Goal: Information Seeking & Learning: Find specific fact

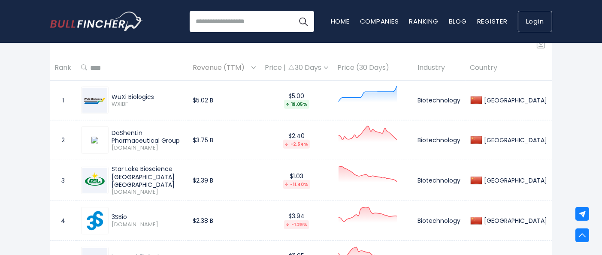
scroll to position [239, 0]
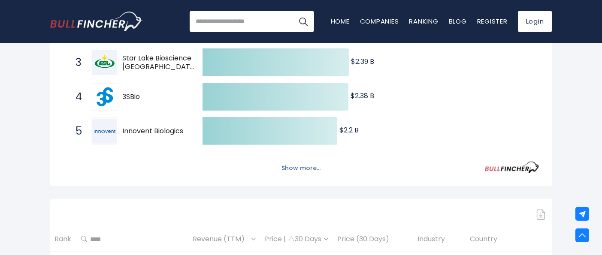
click at [297, 174] on button "Show more..." at bounding box center [300, 168] width 49 height 14
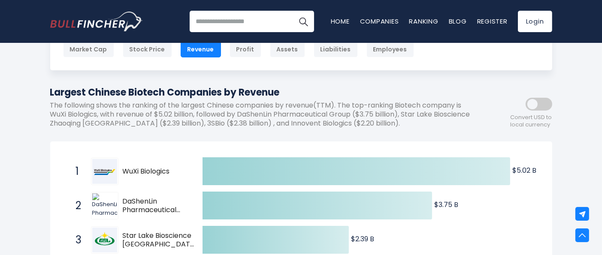
scroll to position [0, 0]
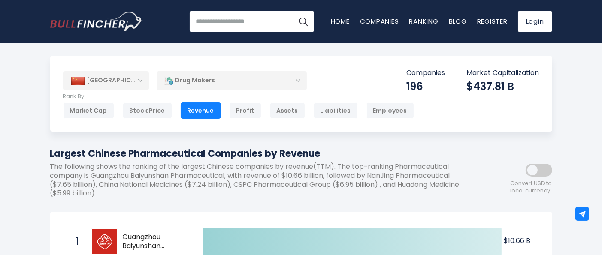
click at [206, 112] on div "Revenue" at bounding box center [201, 111] width 40 height 16
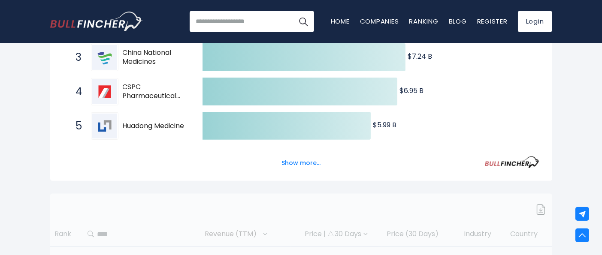
scroll to position [258, 0]
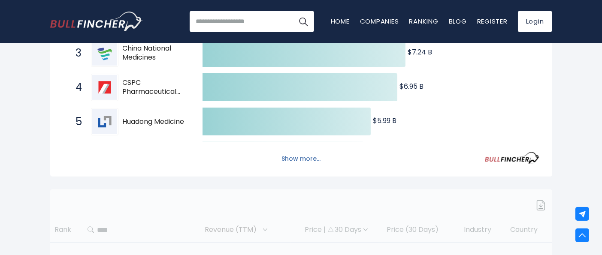
click at [306, 163] on button "Show more..." at bounding box center [300, 159] width 49 height 14
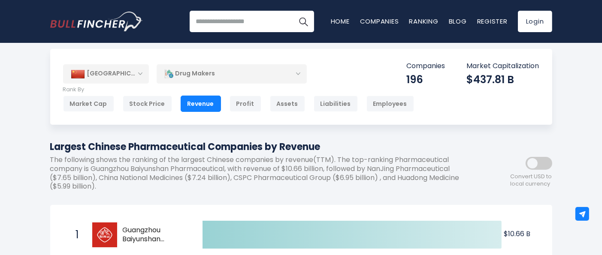
scroll to position [0, 0]
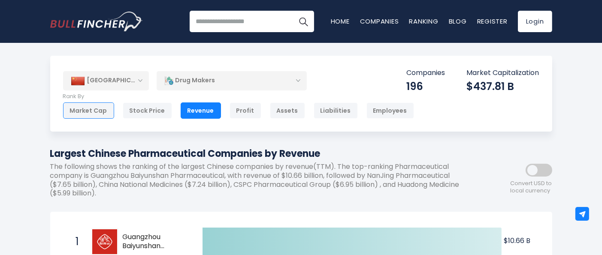
click at [68, 112] on div "Market Cap" at bounding box center [88, 111] width 51 height 16
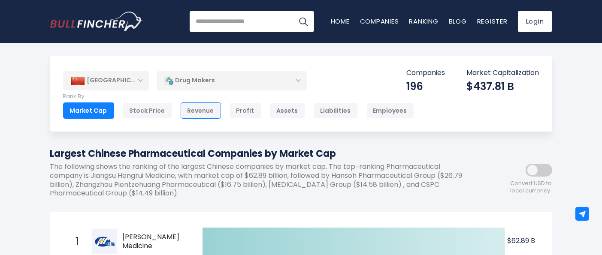
click at [185, 107] on div "Revenue" at bounding box center [201, 111] width 40 height 16
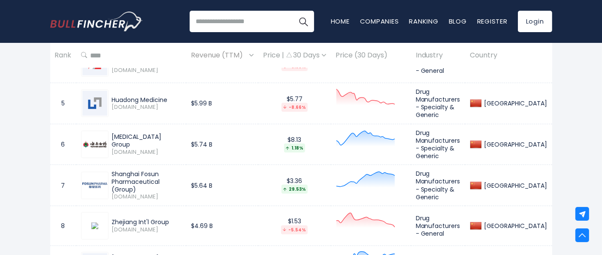
scroll to position [1142, 0]
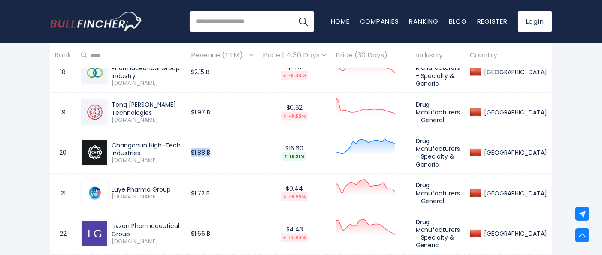
drag, startPoint x: 239, startPoint y: 137, endPoint x: 208, endPoint y: 138, distance: 30.9
click at [208, 138] on td "$1.88 B" at bounding box center [222, 153] width 72 height 41
copy td "$1.88 B"
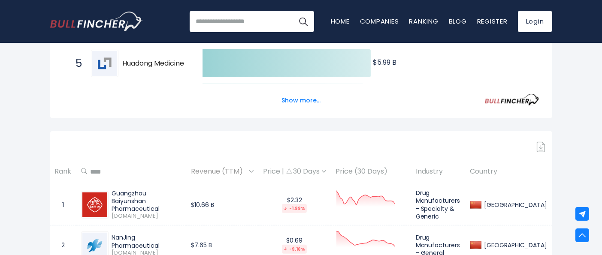
scroll to position [624, 0]
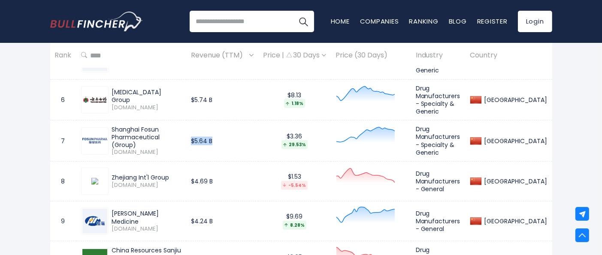
drag, startPoint x: 209, startPoint y: 132, endPoint x: 245, endPoint y: 132, distance: 36.1
click at [245, 132] on td "$5.64 B" at bounding box center [222, 141] width 72 height 41
copy td "$5.64 B"
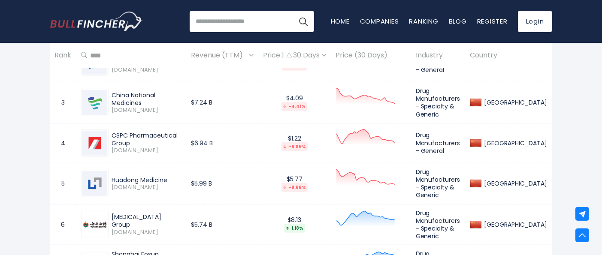
scroll to position [495, 0]
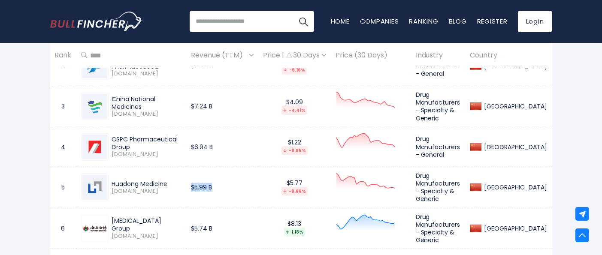
drag, startPoint x: 241, startPoint y: 183, endPoint x: 212, endPoint y: 182, distance: 29.2
click at [212, 182] on td "$5.99 B" at bounding box center [222, 187] width 72 height 41
copy td "$5.99 B"
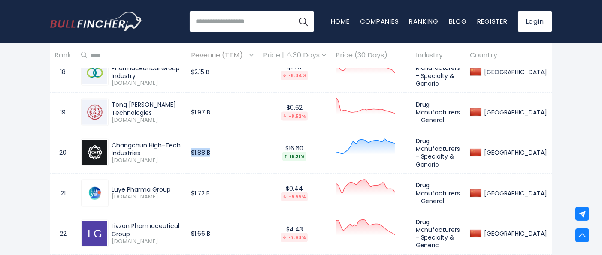
drag, startPoint x: 239, startPoint y: 135, endPoint x: 208, endPoint y: 133, distance: 31.4
click at [208, 133] on td "$1.88 B" at bounding box center [222, 153] width 72 height 41
copy td "$1.88 B"
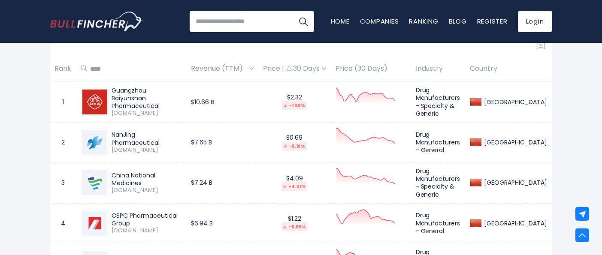
scroll to position [743, 0]
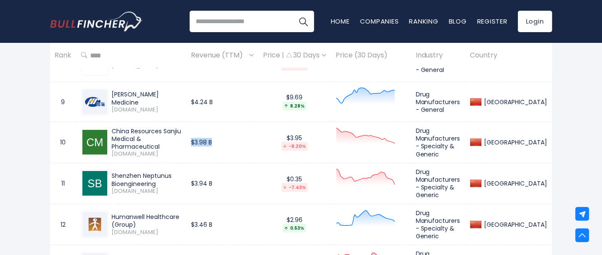
drag, startPoint x: 225, startPoint y: 136, endPoint x: 212, endPoint y: 137, distance: 12.9
click at [212, 137] on td "$3.98 B" at bounding box center [222, 142] width 72 height 41
copy td "$3.98 B"
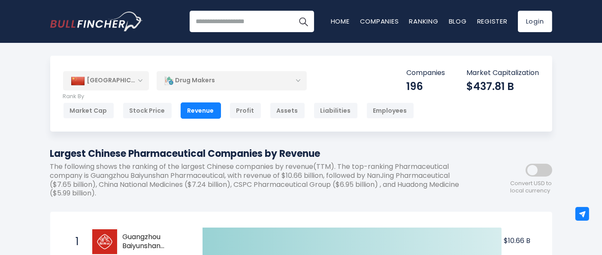
scroll to position [1739, 0]
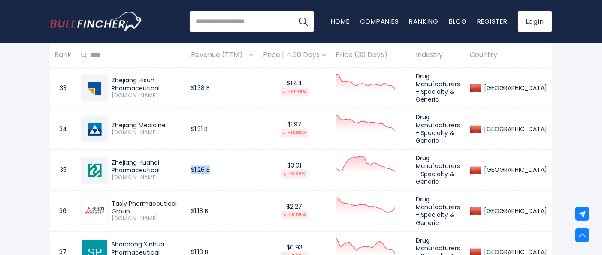
drag, startPoint x: 245, startPoint y: 140, endPoint x: 213, endPoint y: 133, distance: 32.0
click at [213, 150] on td "$1.26 B" at bounding box center [222, 170] width 72 height 41
copy td "$1.26 B"
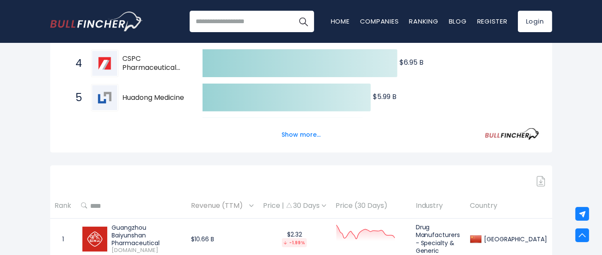
scroll to position [588, 0]
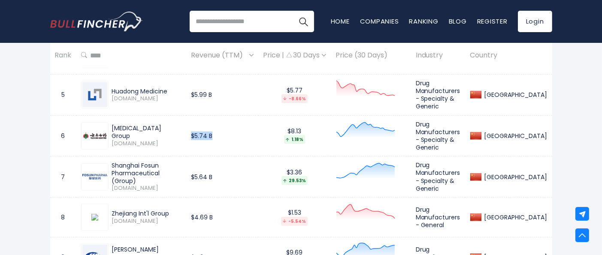
drag, startPoint x: 218, startPoint y: 125, endPoint x: 212, endPoint y: 127, distance: 6.2
click at [212, 127] on td "$5.74 B" at bounding box center [222, 135] width 72 height 41
copy td "$5.74 B"
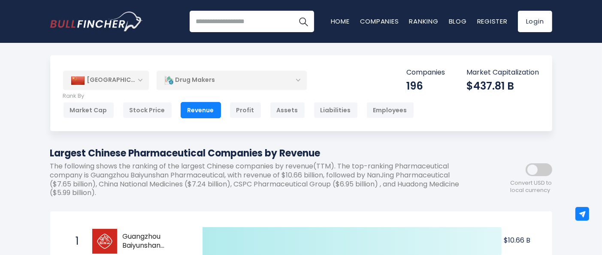
scroll to position [0, 0]
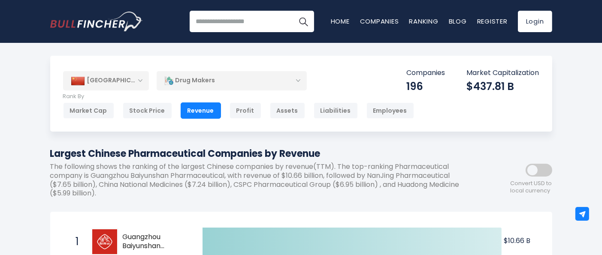
click at [235, 82] on div "Drug Makers" at bounding box center [232, 81] width 150 height 20
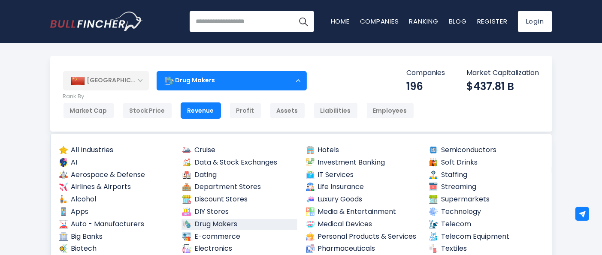
scroll to position [43, 0]
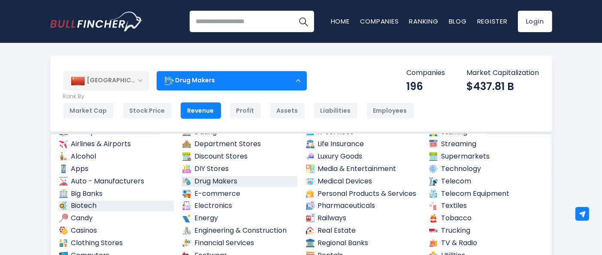
click at [127, 205] on link "Biotech" at bounding box center [116, 206] width 116 height 11
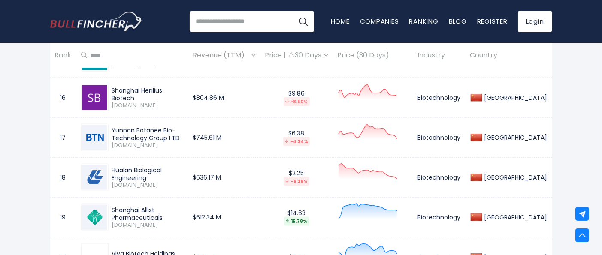
scroll to position [1491, 0]
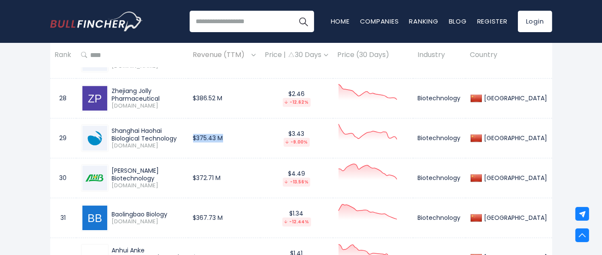
drag, startPoint x: 264, startPoint y: 135, endPoint x: 235, endPoint y: 138, distance: 29.3
click at [235, 138] on td "$375.43 M" at bounding box center [224, 139] width 72 height 40
copy td "$375.43 M"
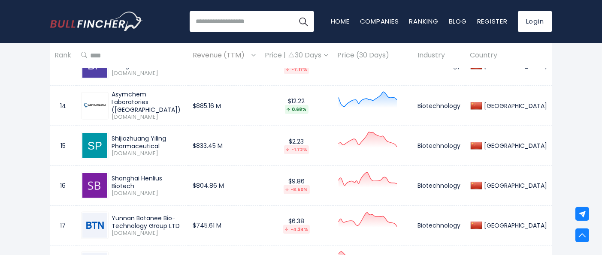
scroll to position [1019, 0]
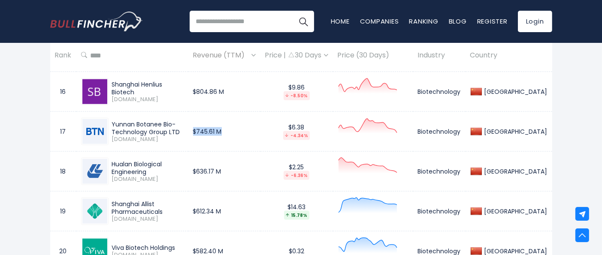
drag, startPoint x: 267, startPoint y: 130, endPoint x: 238, endPoint y: 133, distance: 29.0
click at [238, 133] on td "$745.61 M" at bounding box center [224, 132] width 72 height 40
copy td "$745.61 M"
